Goal: Transaction & Acquisition: Purchase product/service

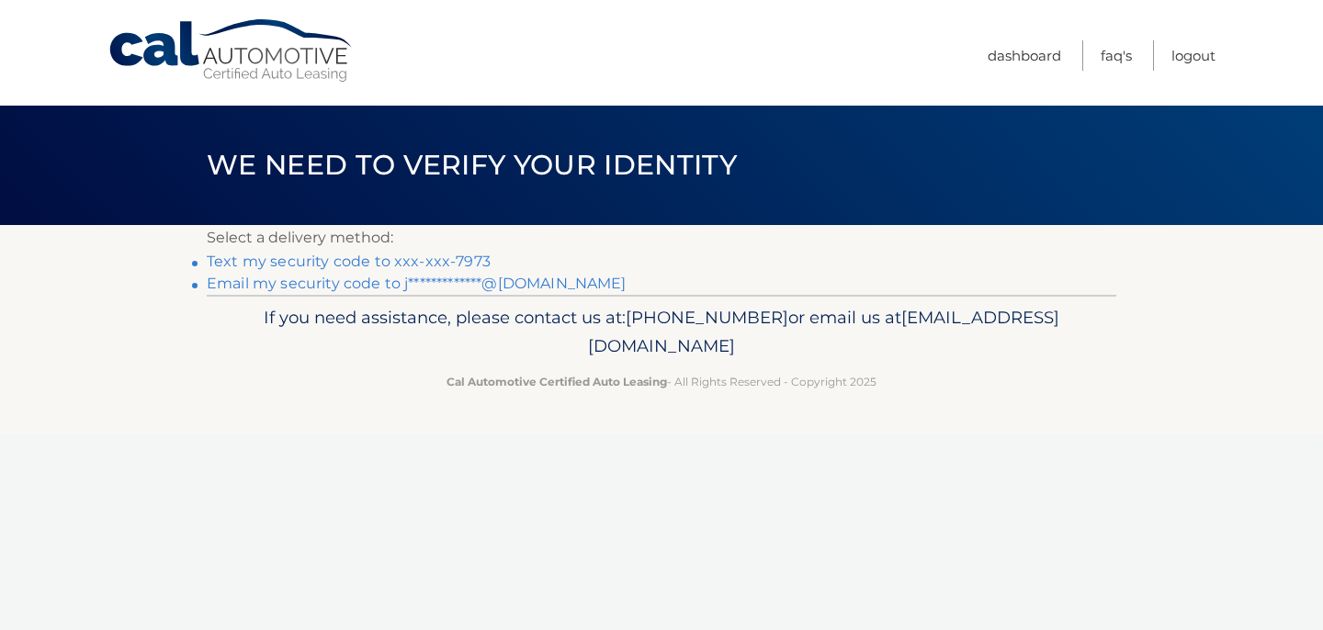
click at [466, 262] on link "Text my security code to xxx-xxx-7973" at bounding box center [349, 261] width 284 height 17
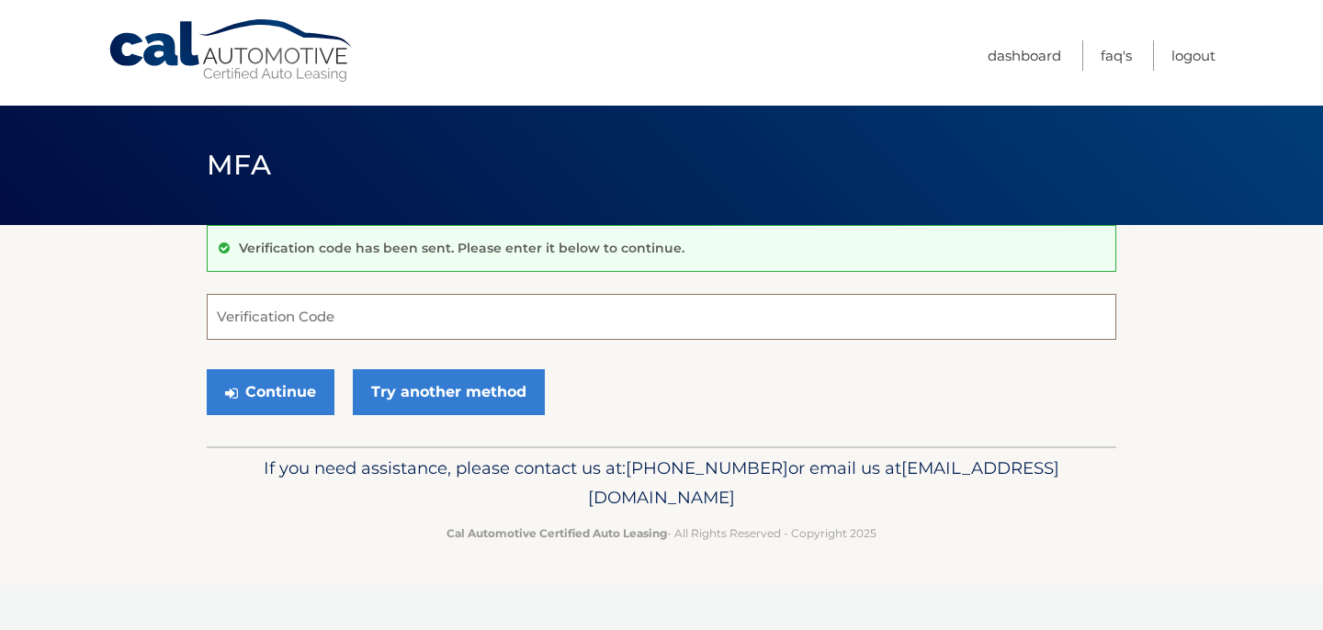
click at [414, 327] on input "Verification Code" at bounding box center [662, 317] width 910 height 46
type input "952484"
click at [207, 369] on button "Continue" at bounding box center [271, 392] width 128 height 46
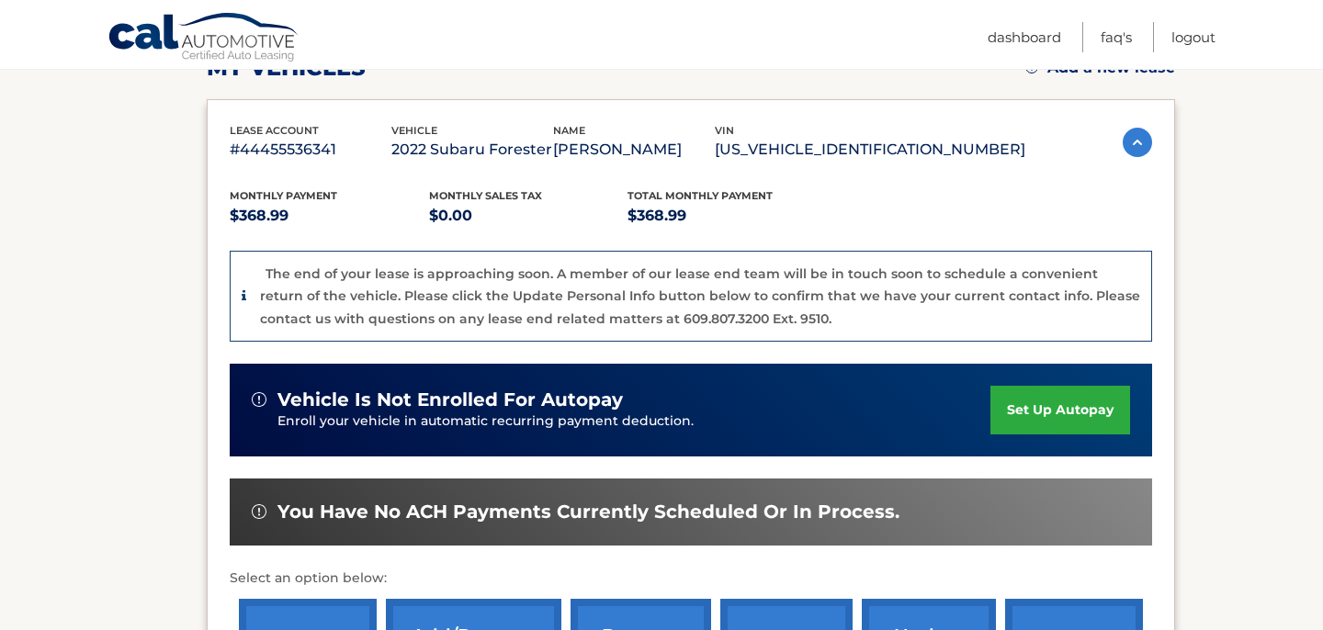
scroll to position [595, 0]
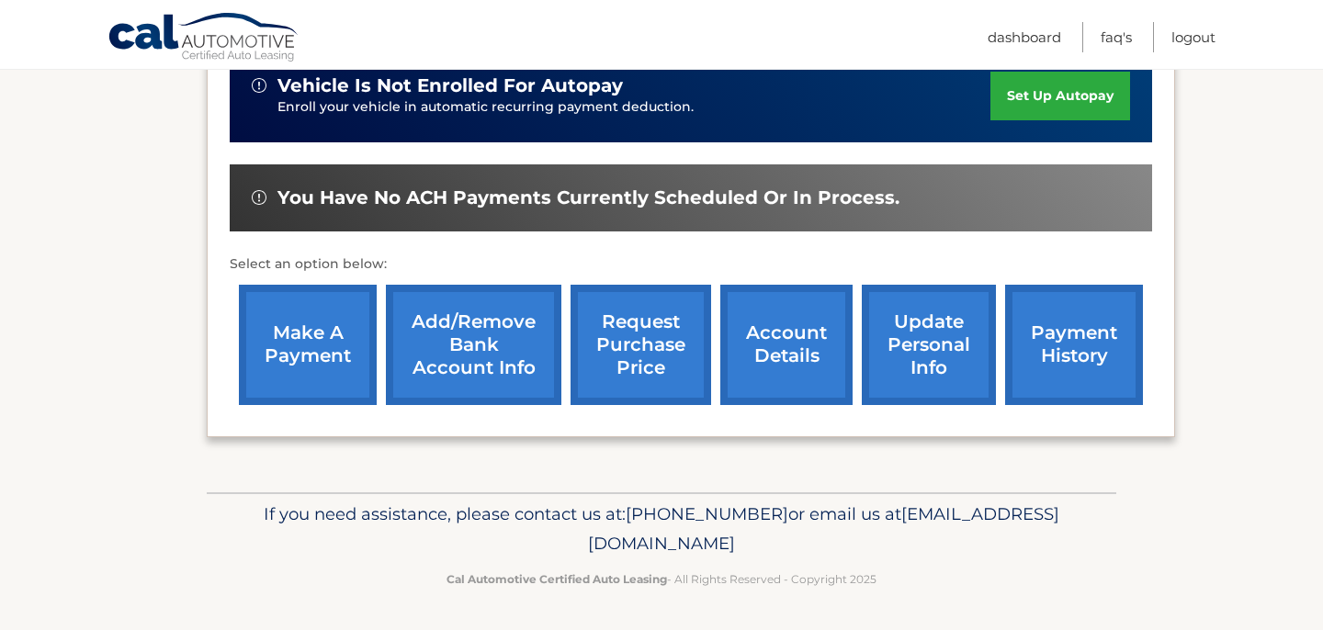
click at [294, 333] on link "make a payment" at bounding box center [308, 345] width 138 height 120
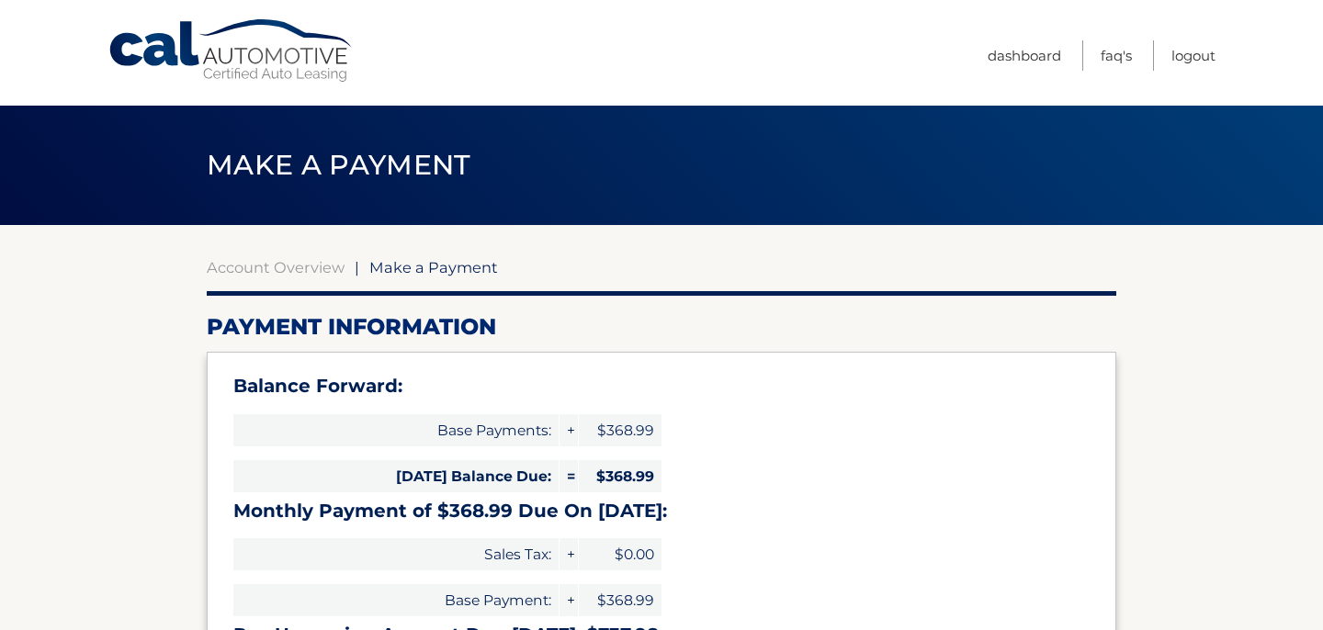
select select "MGNlZGZkMDEtYjQ1Yi00MzZlLThkNDYtMGZhMjZkZTVkZTkx"
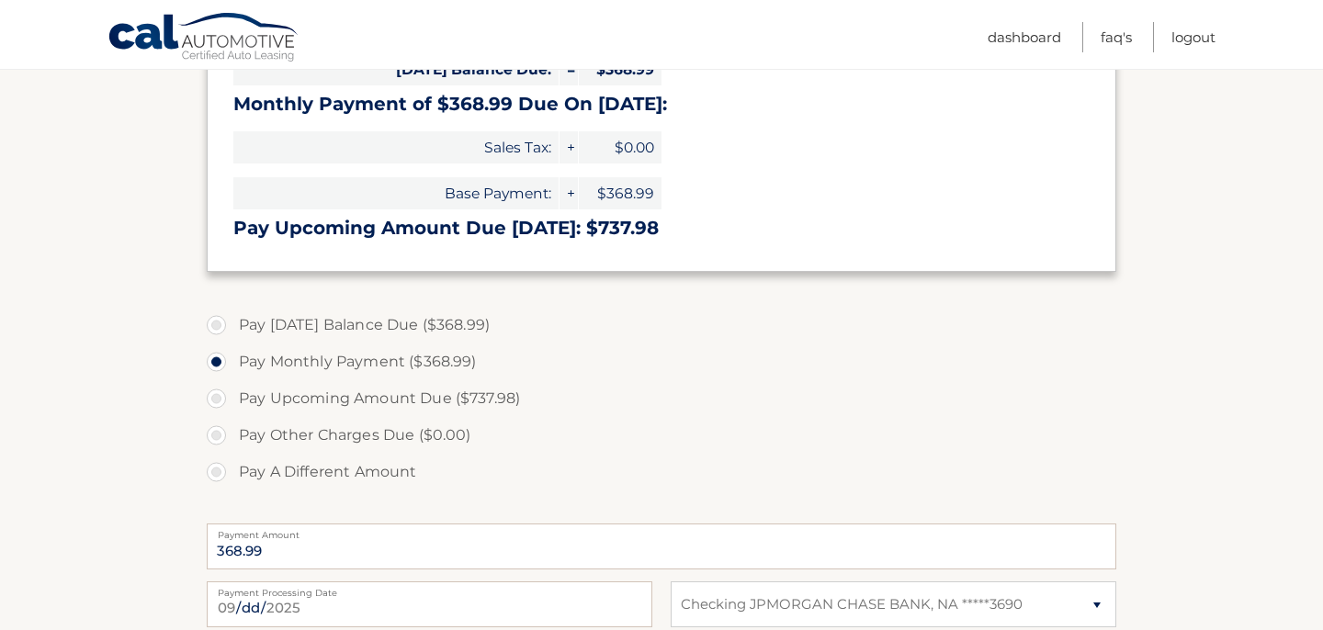
scroll to position [415, 0]
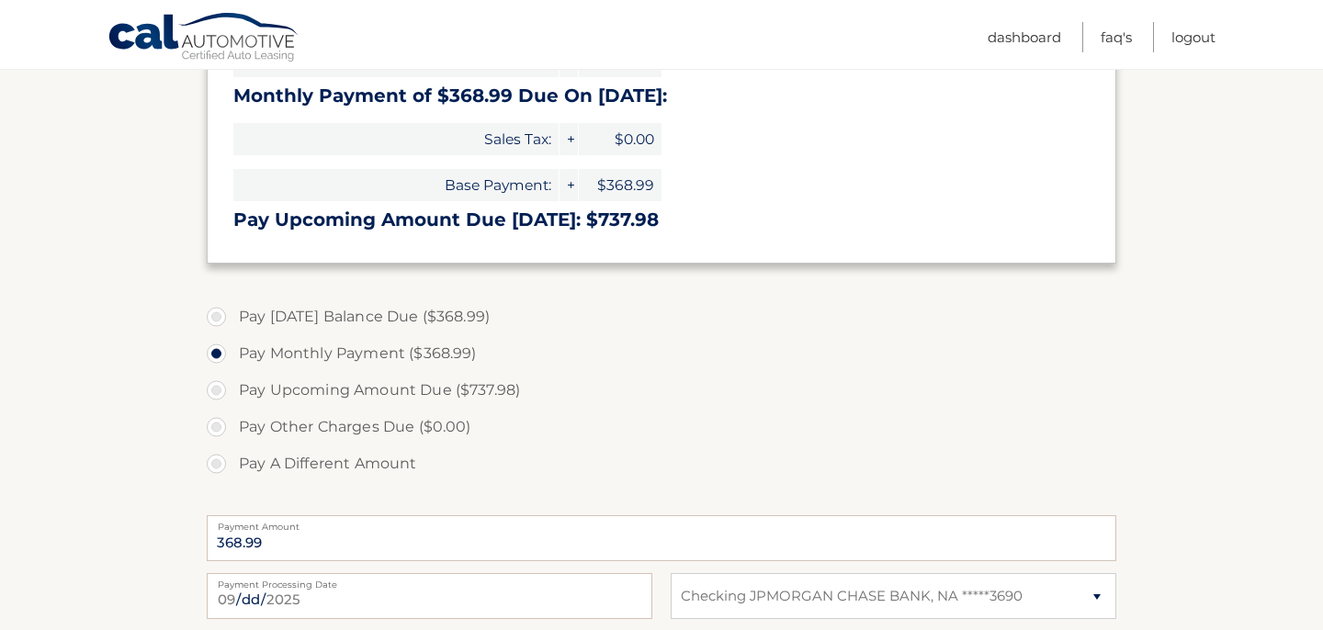
click at [296, 315] on label "Pay Today's Balance Due ($368.99)" at bounding box center [662, 317] width 910 height 37
click at [232, 315] on input "Pay Today's Balance Due ($368.99)" at bounding box center [223, 313] width 18 height 29
radio input "true"
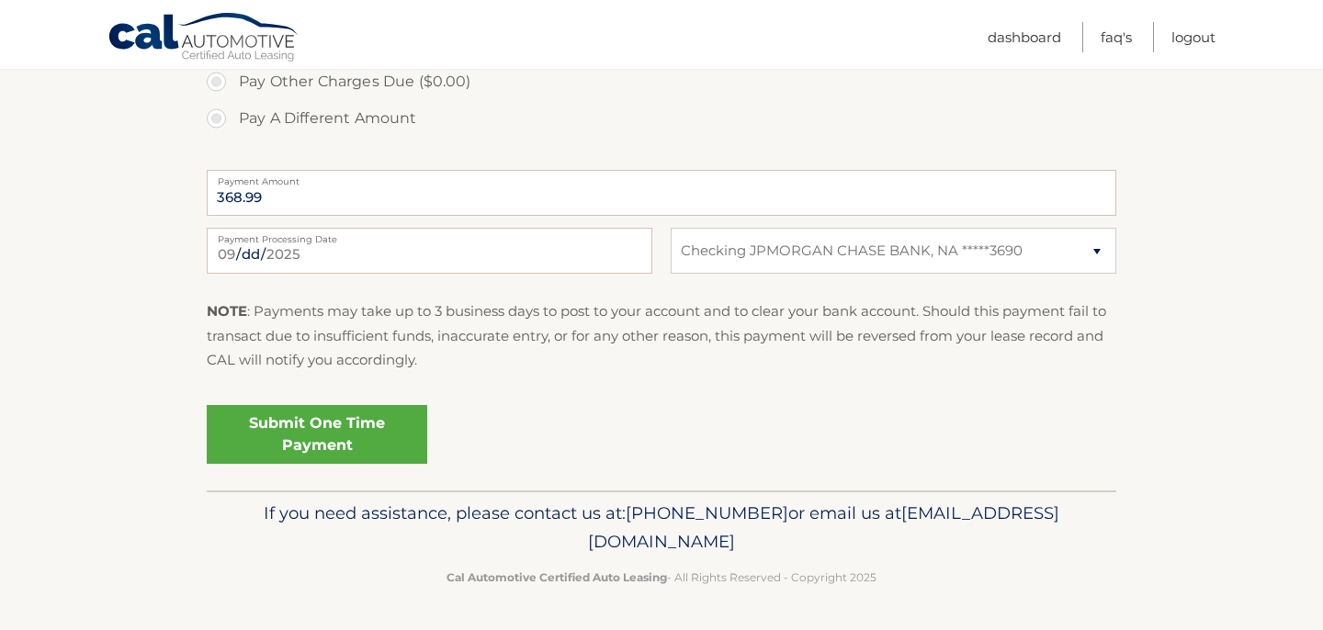
click at [369, 436] on link "Submit One Time Payment" at bounding box center [317, 434] width 221 height 59
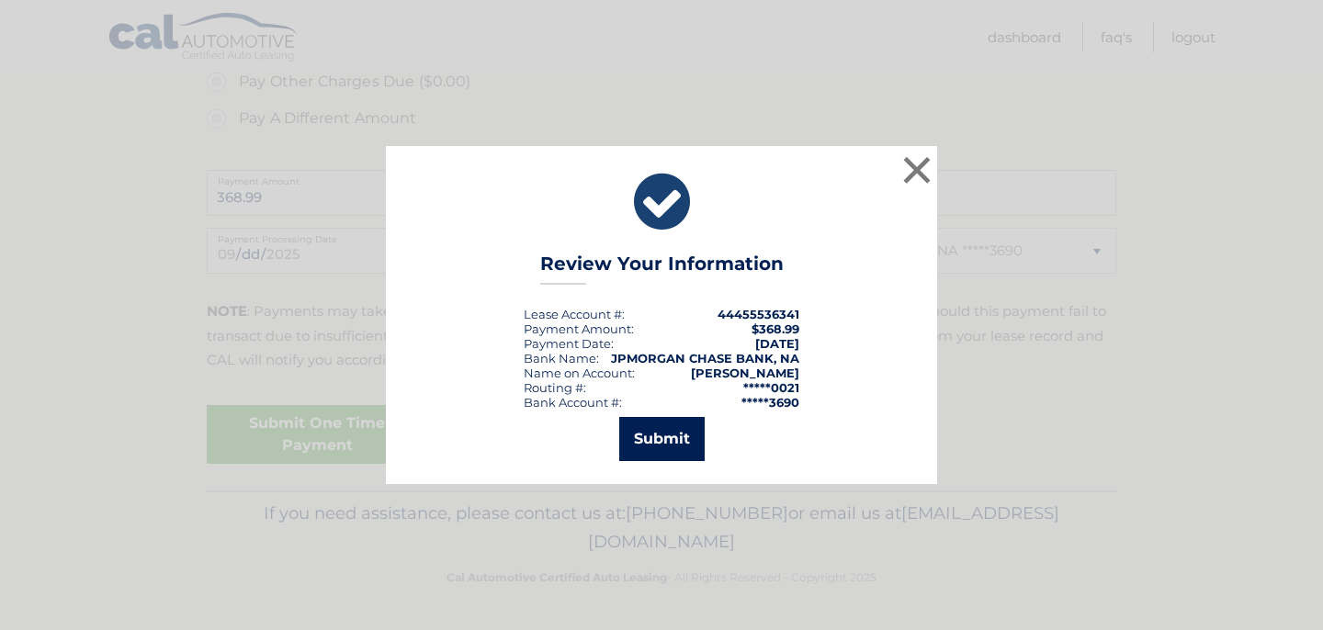
click at [679, 436] on button "Submit" at bounding box center [661, 439] width 85 height 44
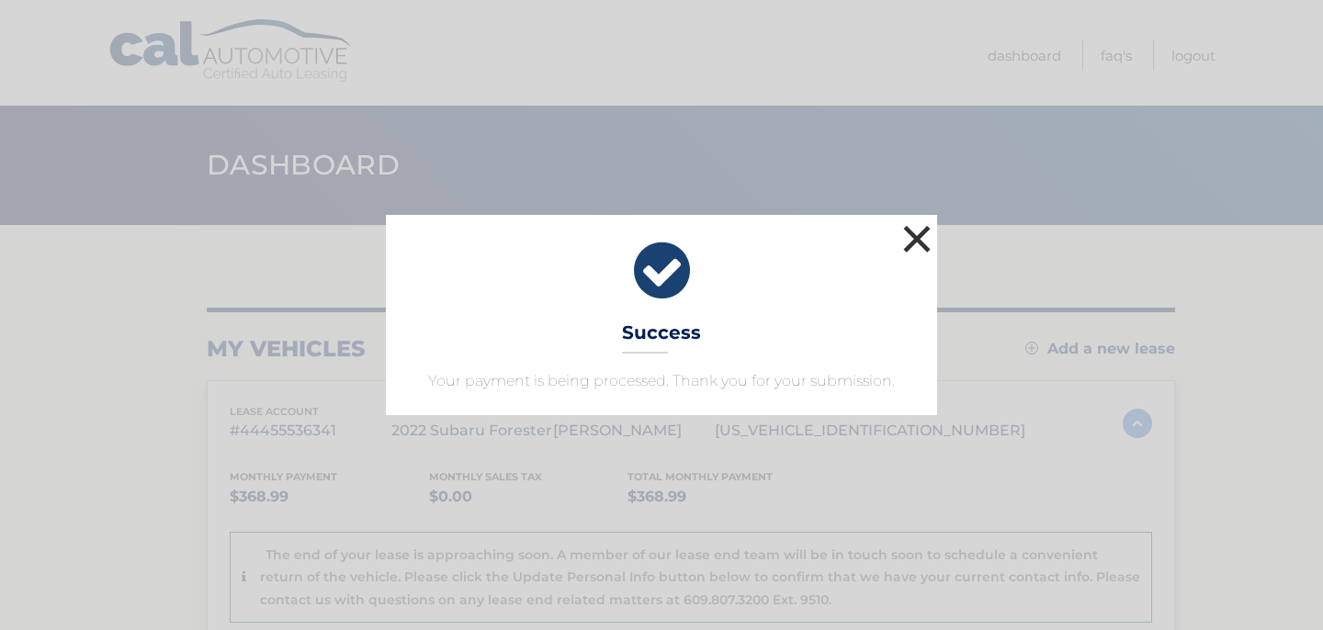
click at [914, 243] on button "×" at bounding box center [917, 239] width 37 height 37
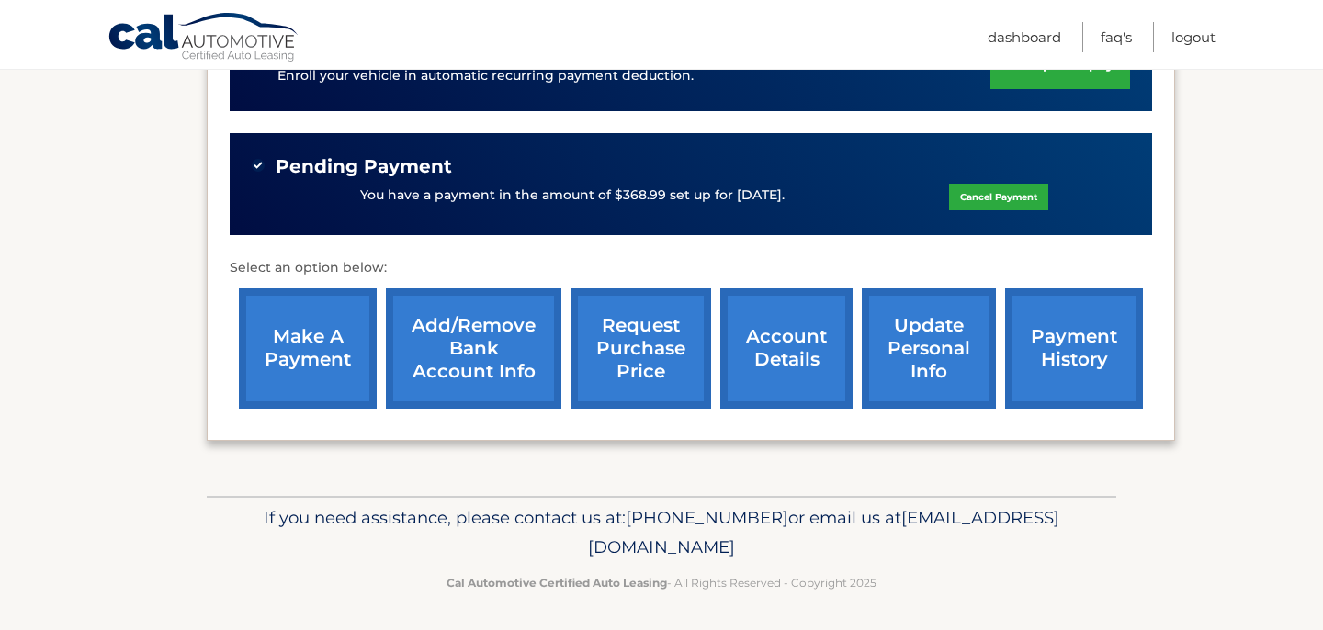
scroll to position [630, 0]
